Goal: Navigation & Orientation: Understand site structure

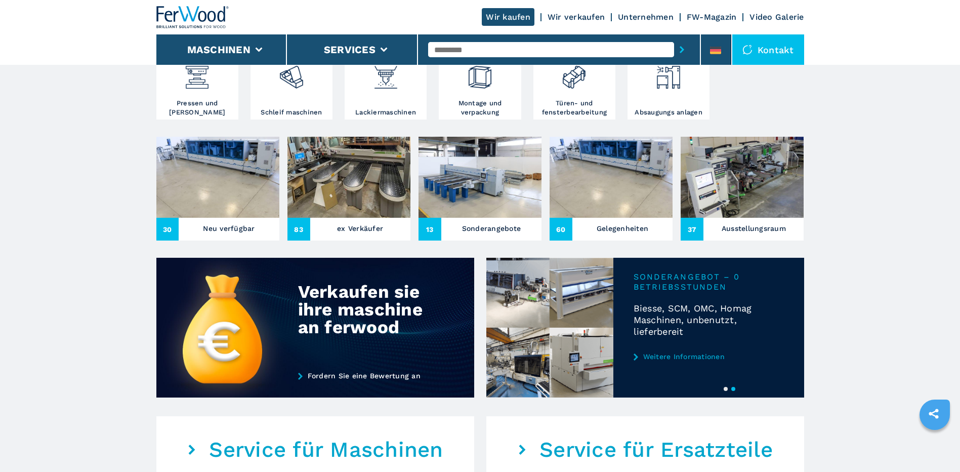
scroll to position [506, 0]
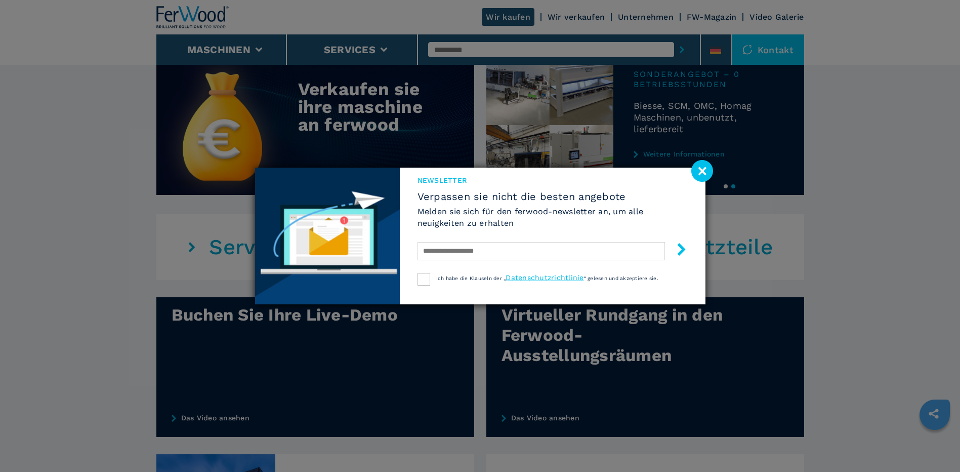
click at [706, 169] on image at bounding box center [702, 171] width 22 height 22
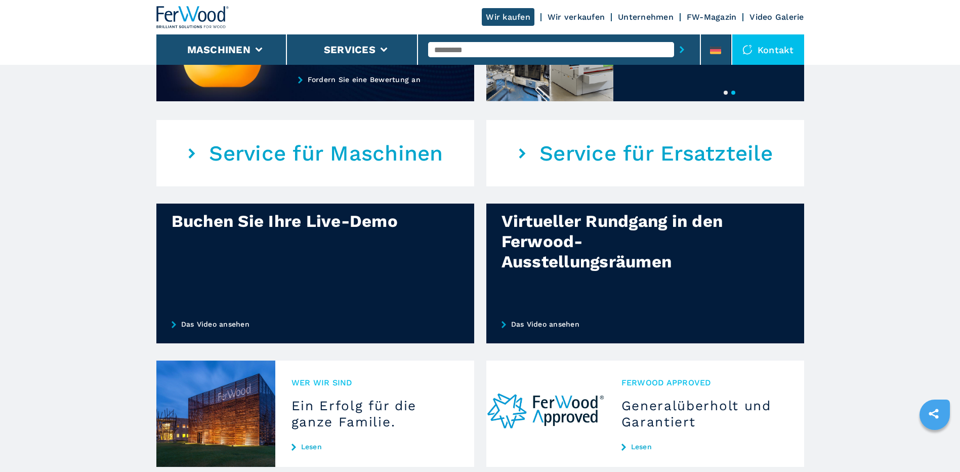
scroll to position [708, 0]
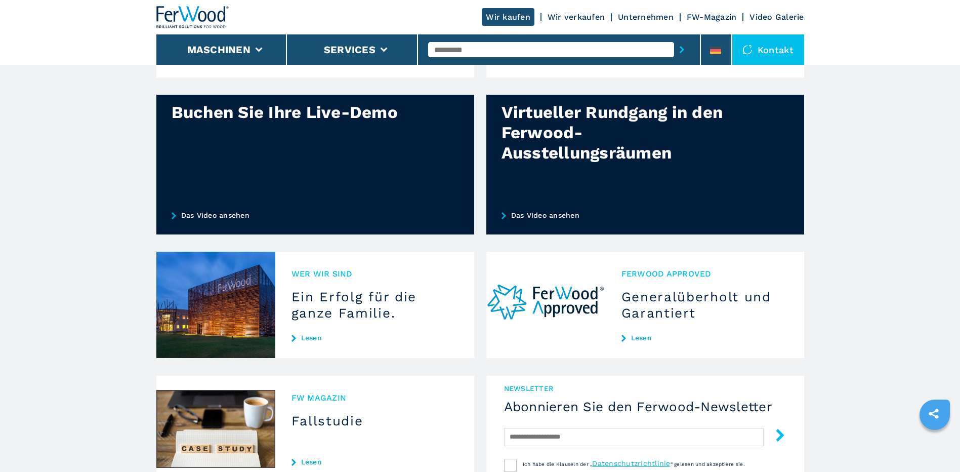
click at [322, 316] on h3 "Ein Erfolg für die ganze Familie." at bounding box center [374, 304] width 166 height 32
click at [332, 299] on h3 "Ein Erfolg für die ganze Familie." at bounding box center [374, 304] width 166 height 32
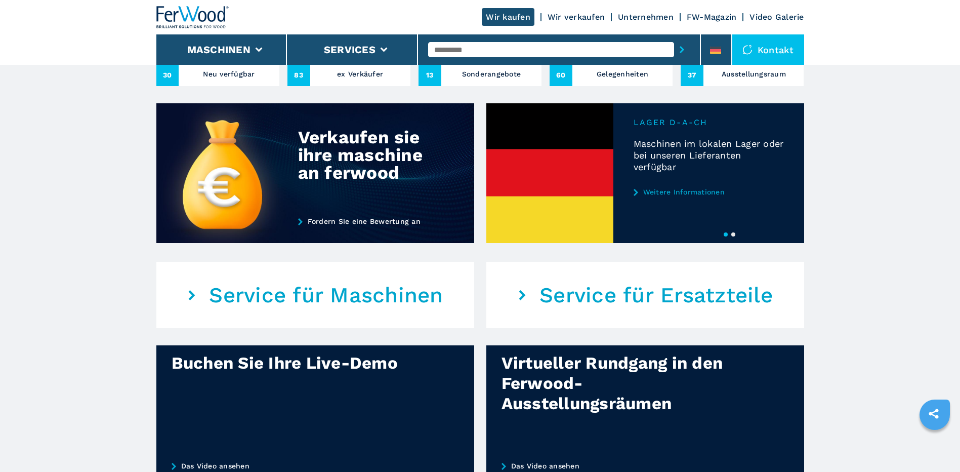
scroll to position [455, 0]
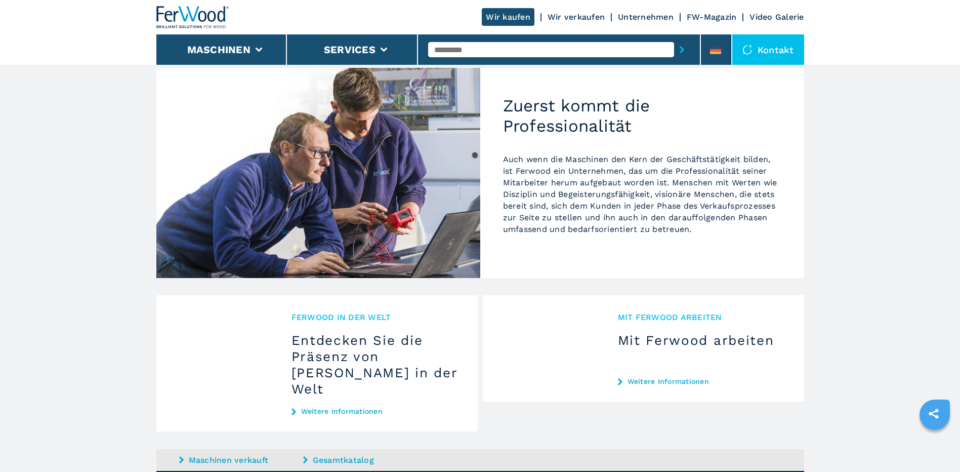
scroll to position [1012, 0]
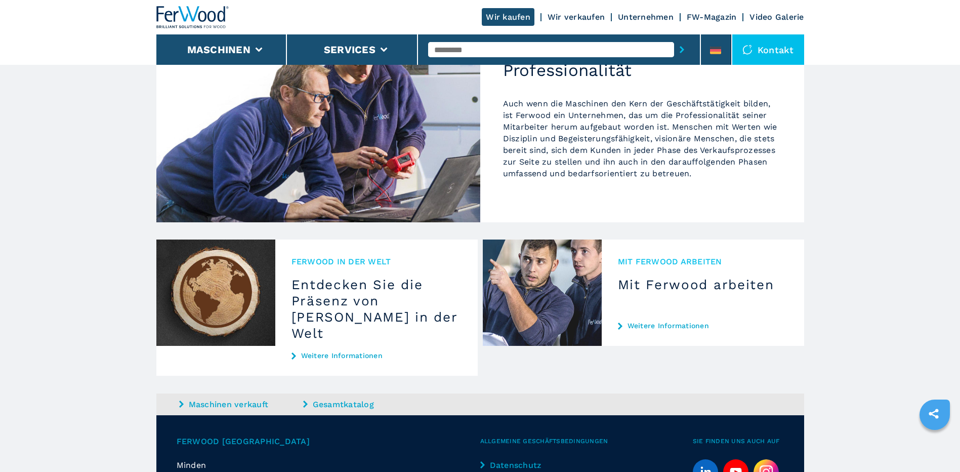
click at [650, 17] on link "Unternehmen" at bounding box center [646, 17] width 56 height 10
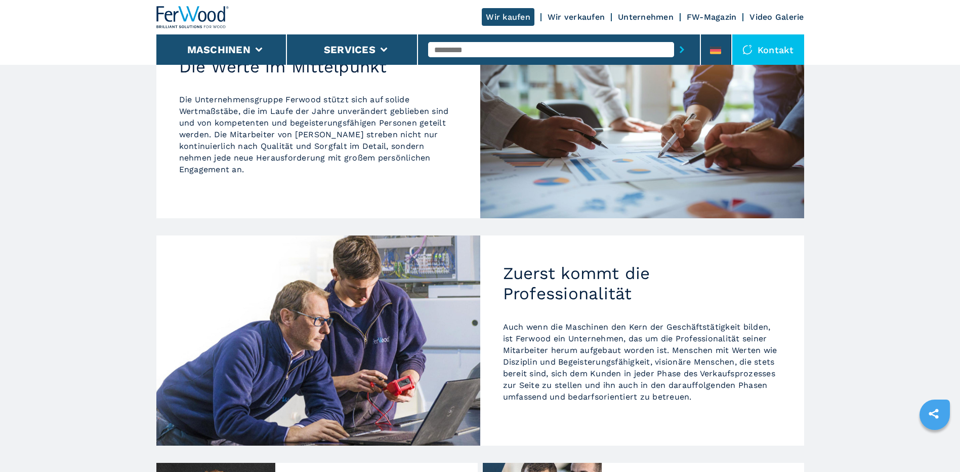
scroll to position [759, 0]
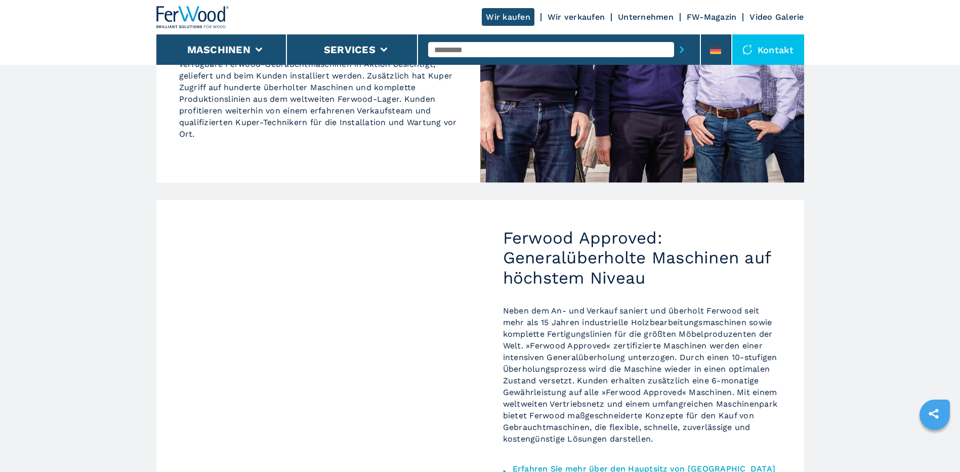
scroll to position [644, 0]
